Goal: Browse casually

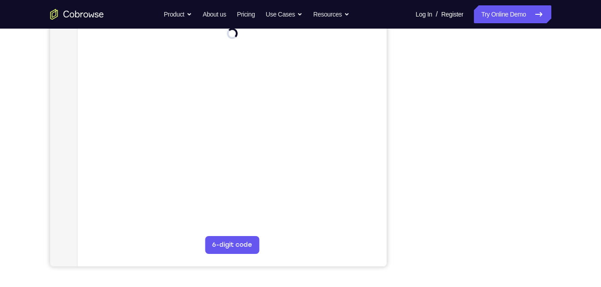
scroll to position [150, 0]
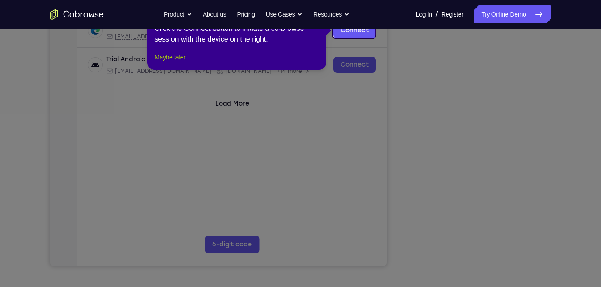
click at [185, 63] on button "Maybe later" at bounding box center [169, 57] width 31 height 11
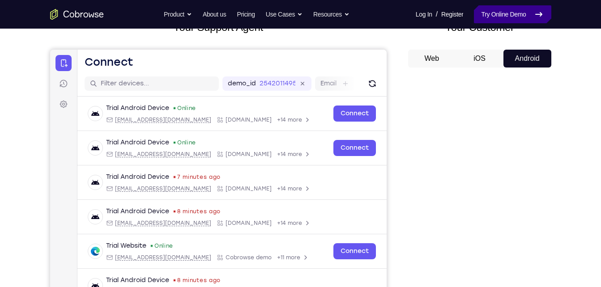
scroll to position [66, 0]
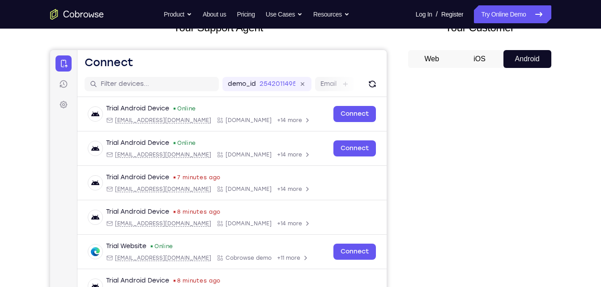
click at [472, 64] on button "iOS" at bounding box center [479, 59] width 48 height 18
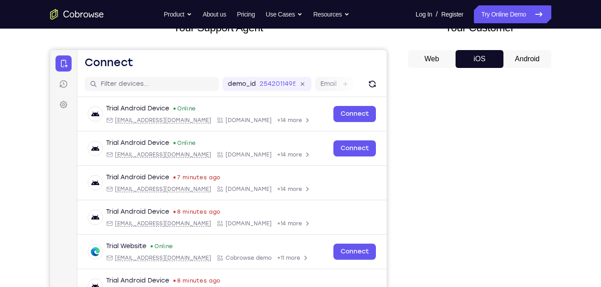
click at [438, 57] on button "Web" at bounding box center [432, 59] width 48 height 18
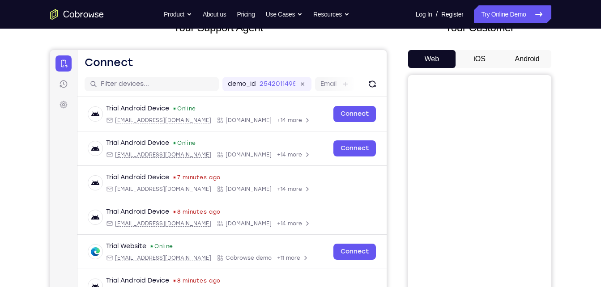
click at [519, 54] on button "Android" at bounding box center [527, 59] width 48 height 18
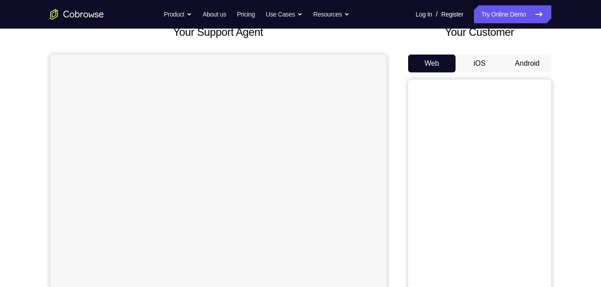
scroll to position [66, 0]
